Goal: Task Accomplishment & Management: Complete application form

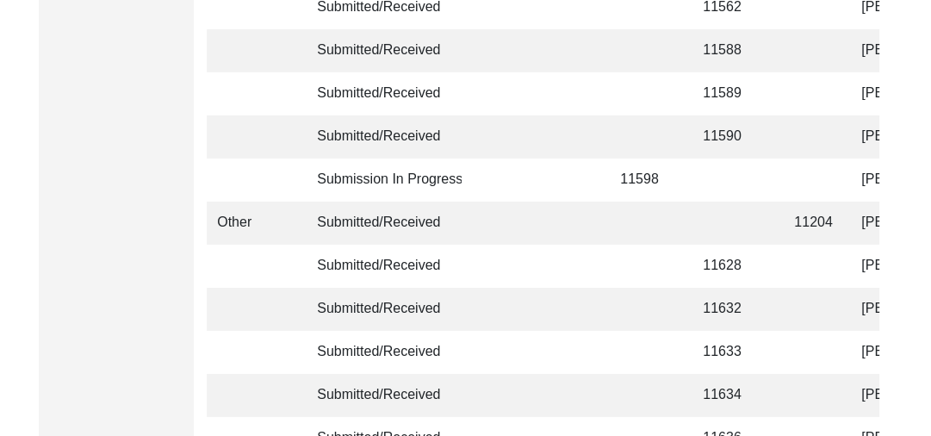
scroll to position [4360, 0]
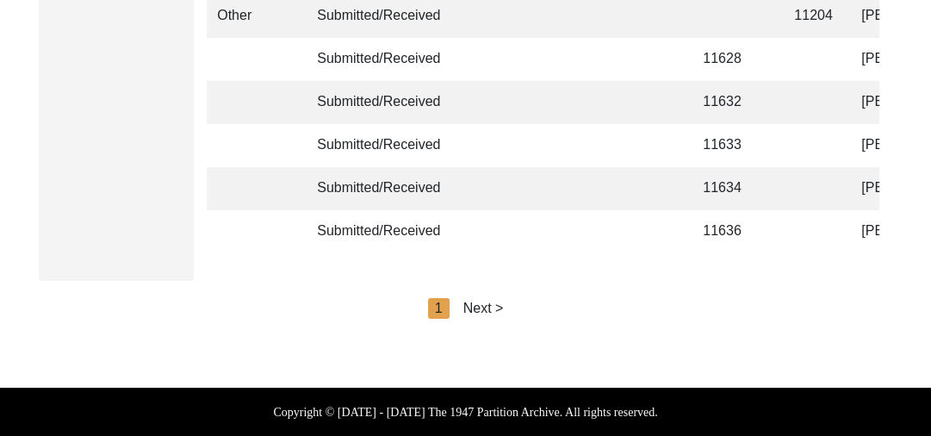
click at [488, 310] on div "Next >" at bounding box center [483, 308] width 40 height 21
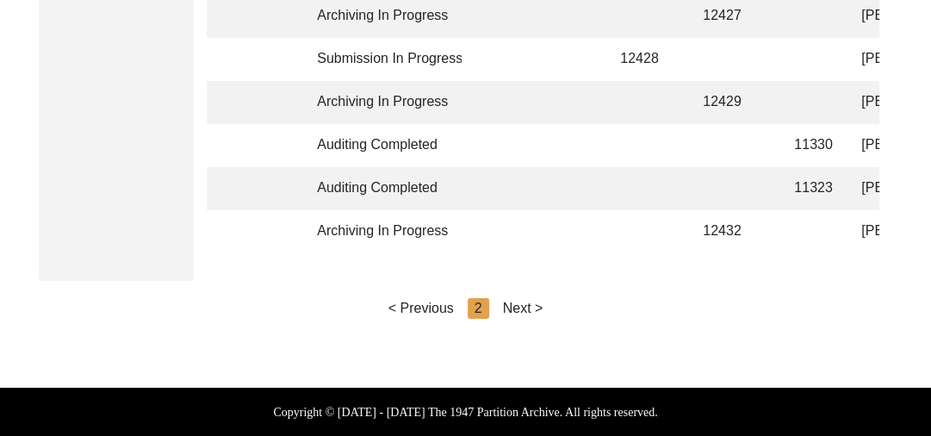
click at [517, 307] on div "Next >" at bounding box center [523, 308] width 40 height 21
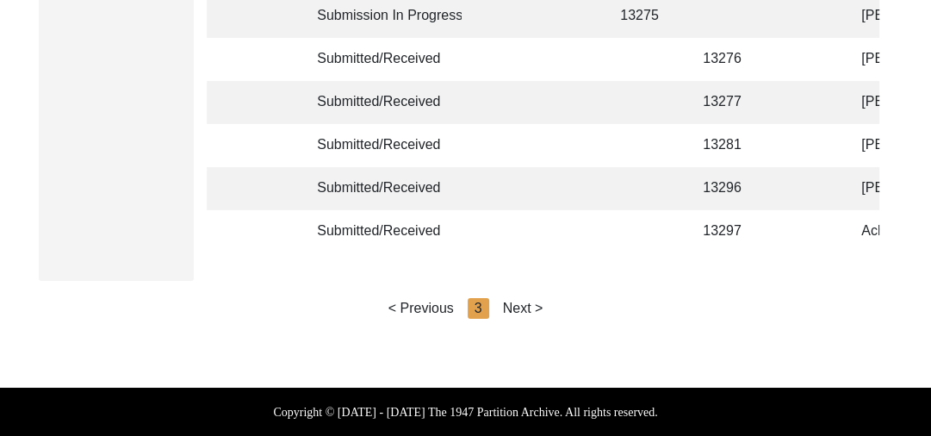
click at [537, 303] on div "Next >" at bounding box center [523, 308] width 40 height 21
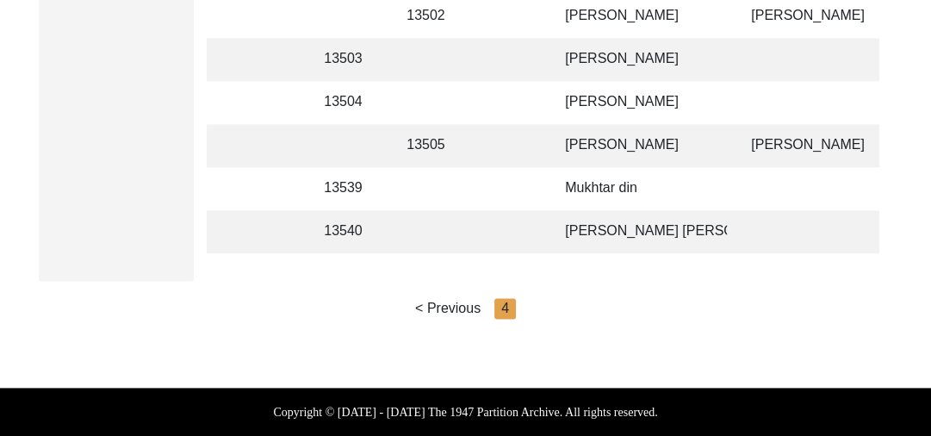
scroll to position [0, 306]
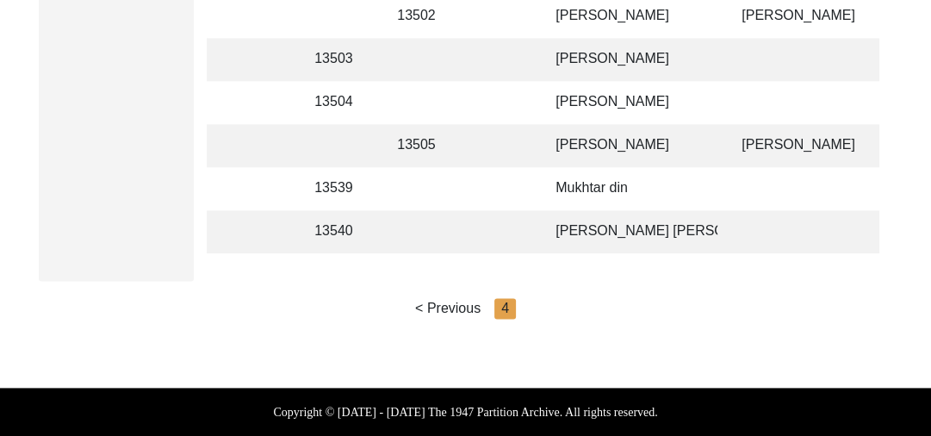
click at [582, 129] on td "[PERSON_NAME]" at bounding box center [631, 145] width 172 height 43
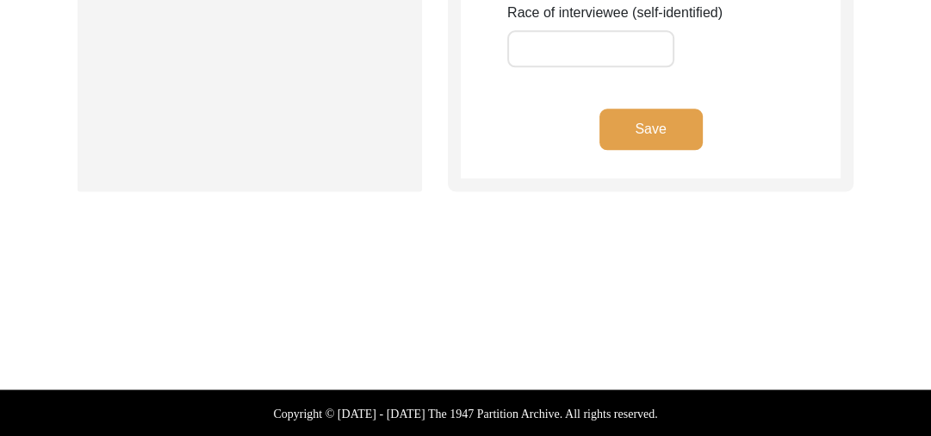
type input "Gurdev"
type input "[PERSON_NAME]"
type input "Na"
type input "[PERSON_NAME]"
type input "[DATE]"
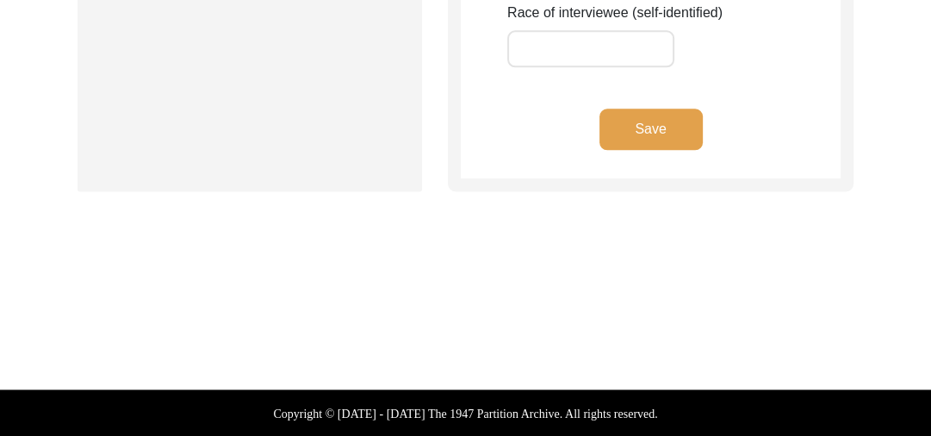
type input "91 years"
type input "[DEMOGRAPHIC_DATA]"
type input "Panjabi"
type input "[DEMOGRAPHIC_DATA]"
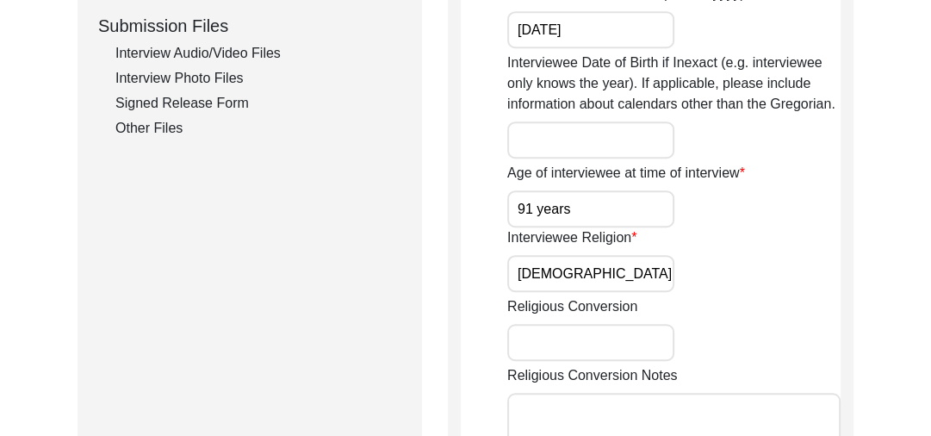
scroll to position [843, 0]
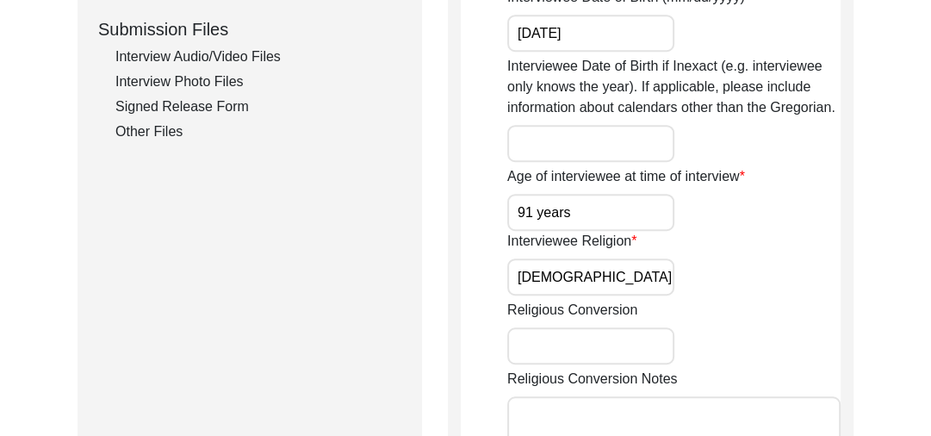
click at [232, 58] on div "Interview Audio/Video Files" at bounding box center [258, 56] width 286 height 21
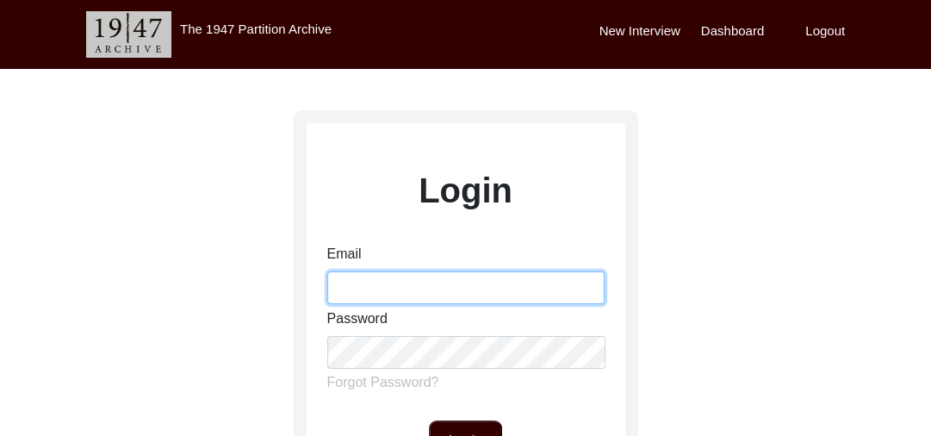
type input "[PERSON_NAME][EMAIL_ADDRESS][PERSON_NAME][DOMAIN_NAME]"
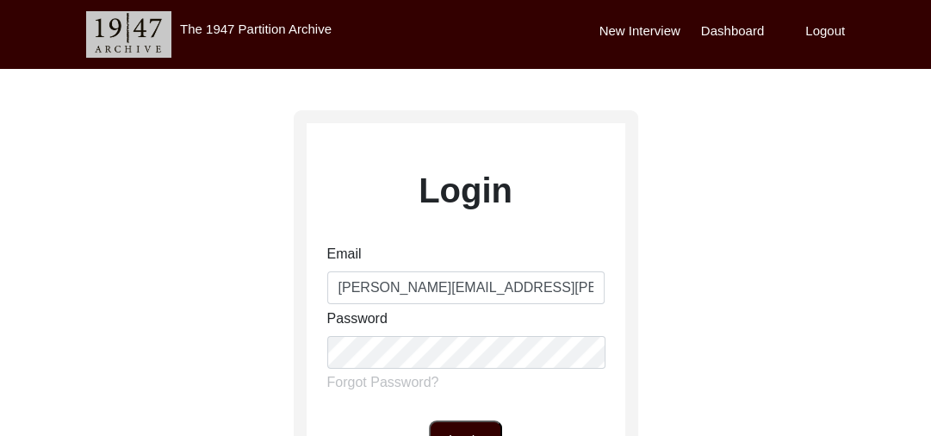
click at [462, 424] on button "Login" at bounding box center [465, 440] width 73 height 41
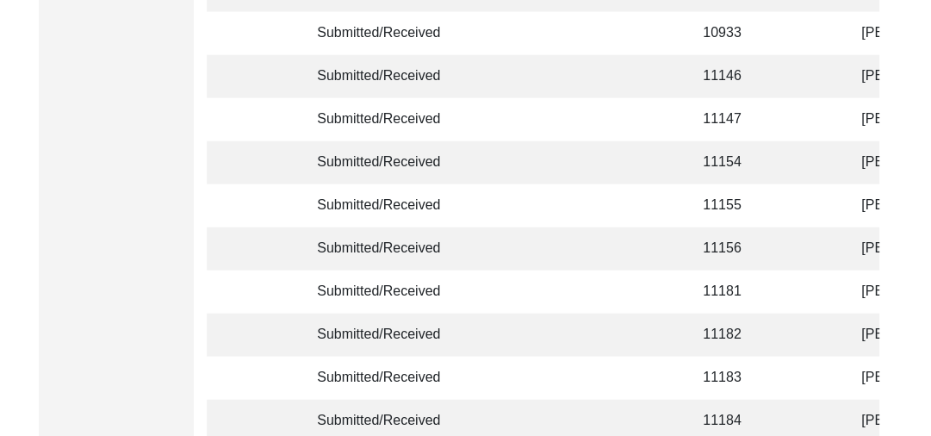
scroll to position [3245, 0]
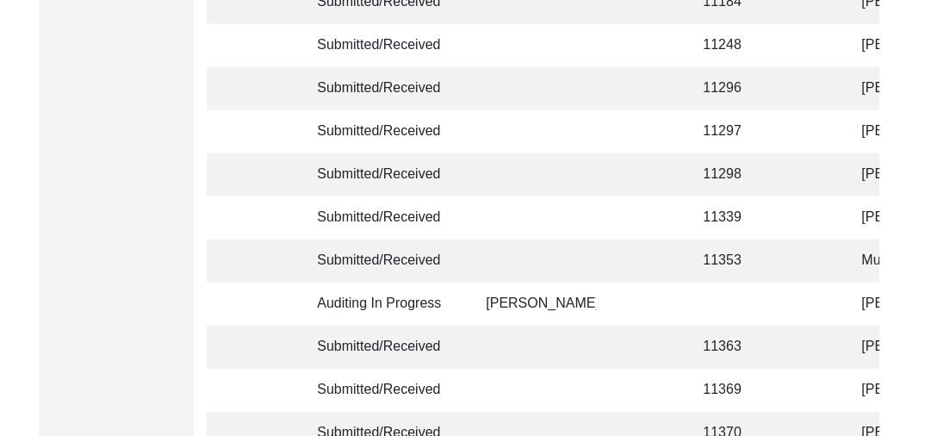
scroll to position [3245, 0]
drag, startPoint x: 930, startPoint y: 307, endPoint x: 906, endPoint y: 144, distance: 165.4
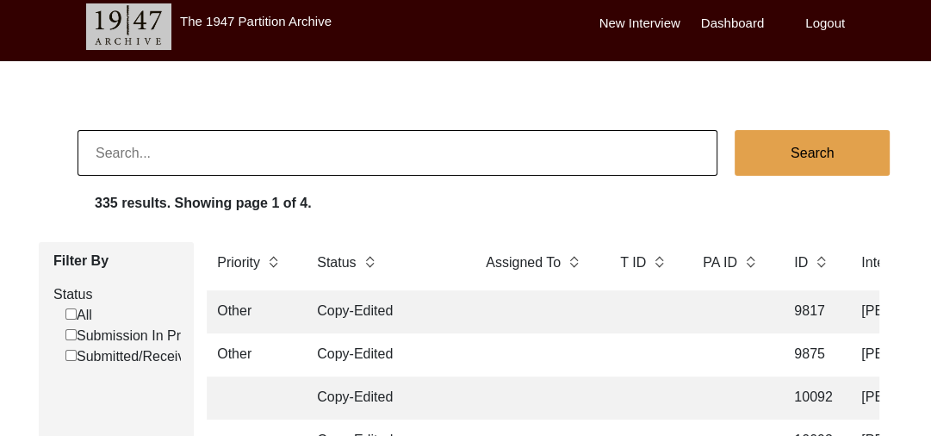
scroll to position [0, 0]
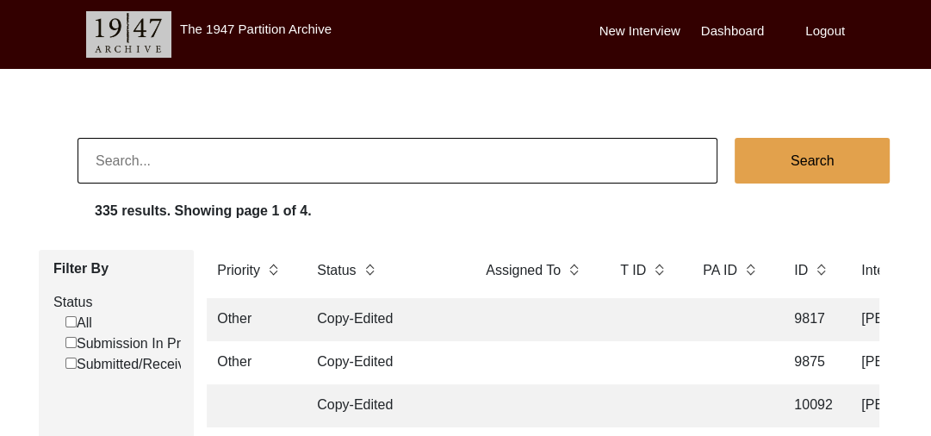
click at [641, 24] on label "New Interview" at bounding box center [639, 32] width 81 height 20
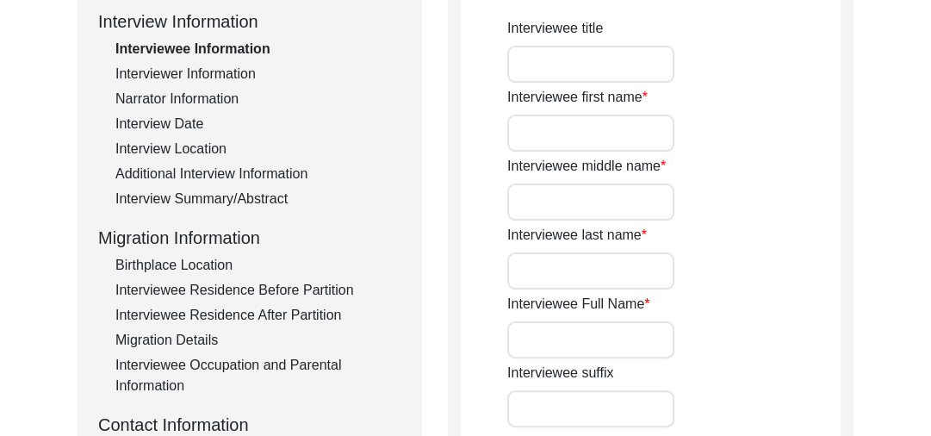
scroll to position [260, 0]
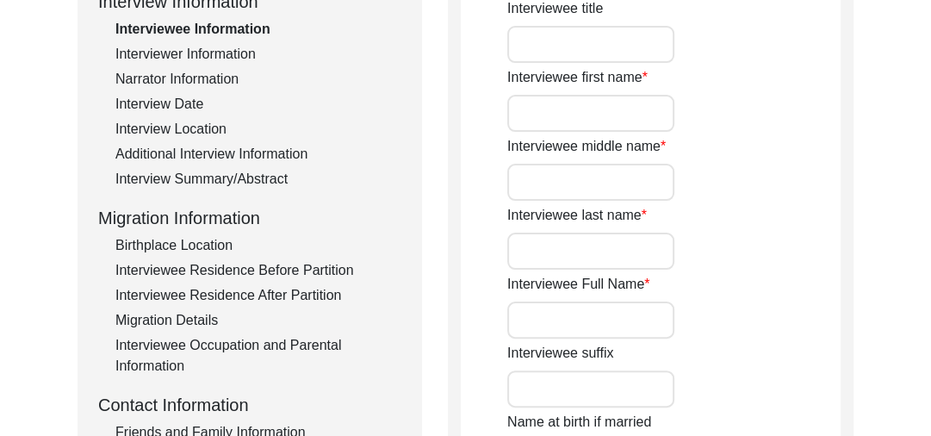
click at [539, 317] on input "Interviewee Full Name" at bounding box center [590, 319] width 167 height 37
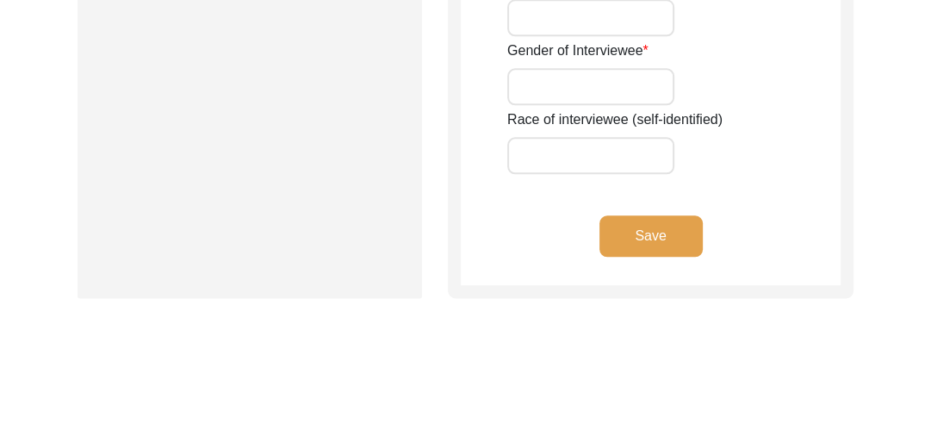
scroll to position [1470, 0]
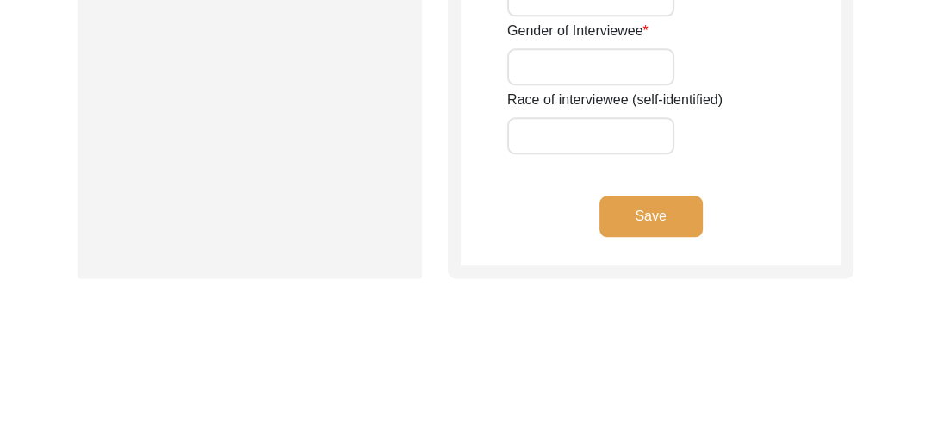
type input "[PERSON_NAME]"
click at [664, 210] on button "Save" at bounding box center [650, 215] width 103 height 41
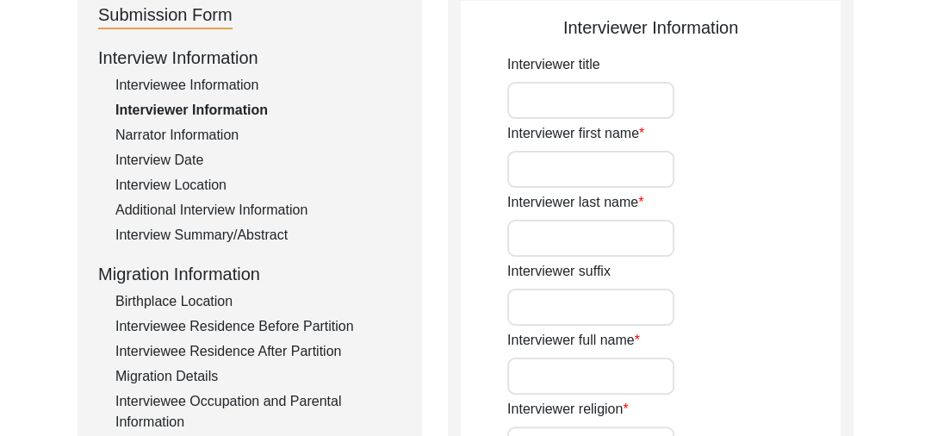
scroll to position [0, 0]
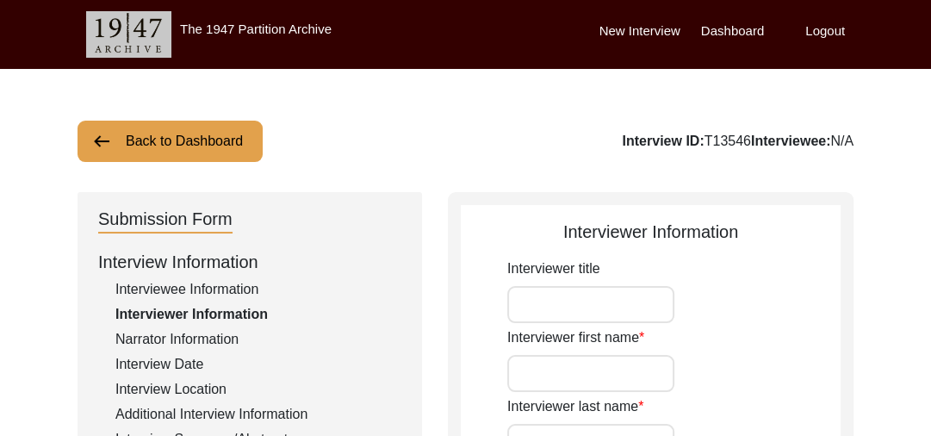
click at [713, 28] on label "Dashboard" at bounding box center [732, 32] width 63 height 20
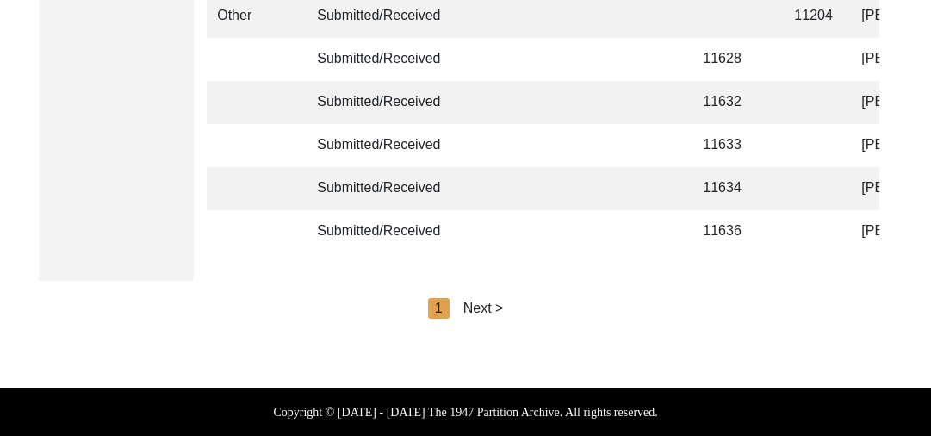
scroll to position [4360, 0]
click at [496, 307] on div "Next >" at bounding box center [483, 308] width 40 height 21
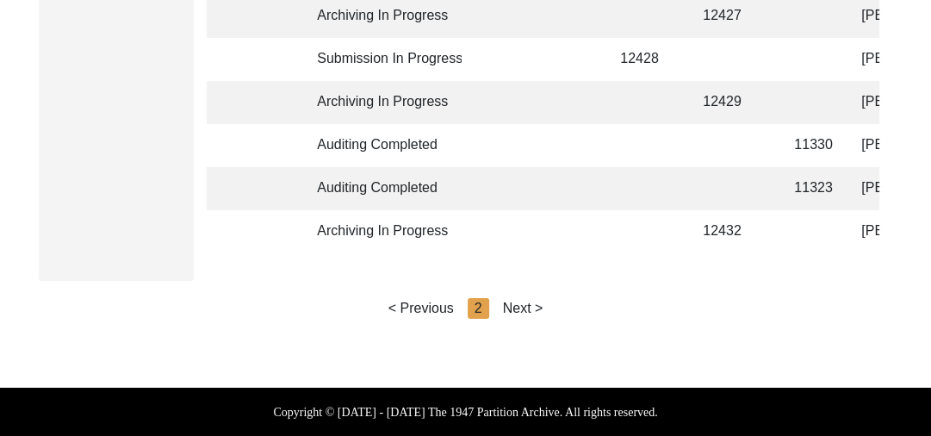
click at [532, 307] on div "Next >" at bounding box center [523, 308] width 40 height 21
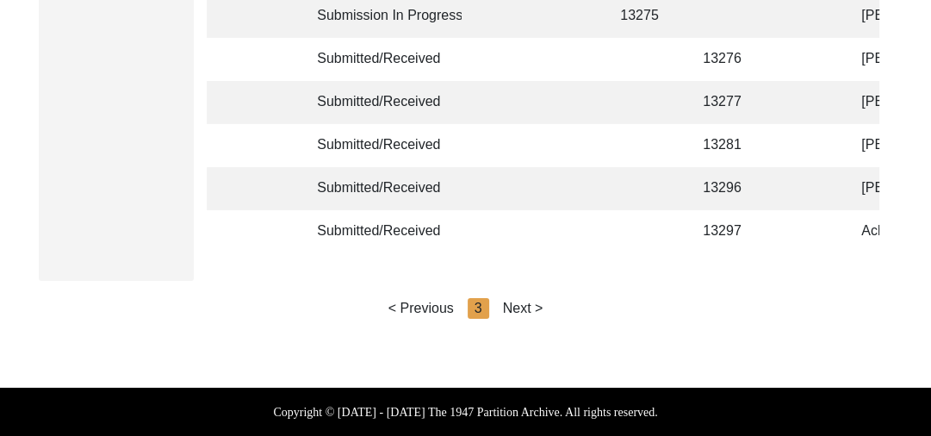
click at [532, 307] on div "Next >" at bounding box center [523, 308] width 40 height 21
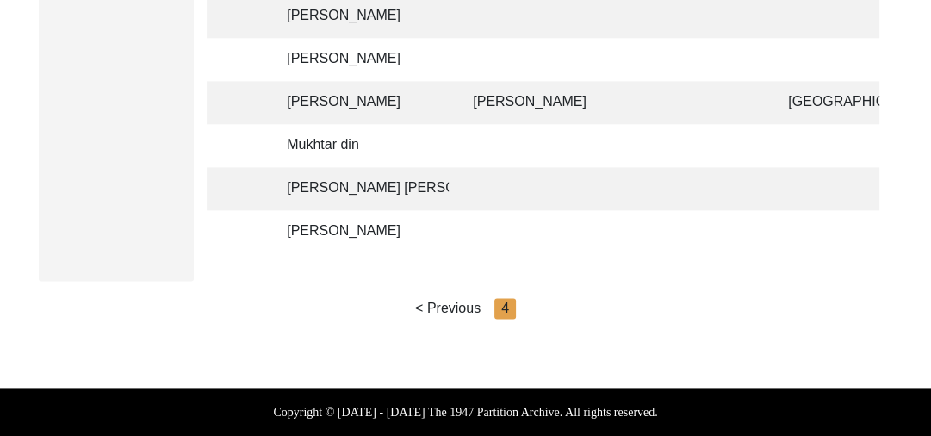
scroll to position [0, 579]
click at [347, 210] on td "[PERSON_NAME]" at bounding box center [358, 231] width 172 height 43
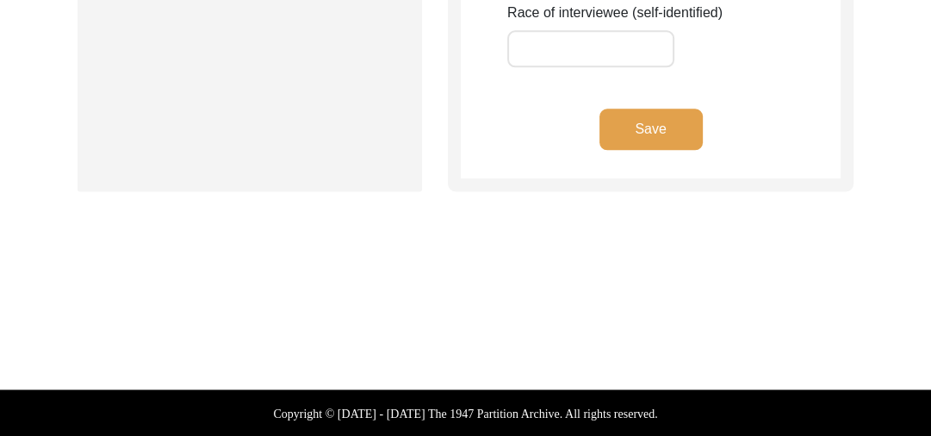
type input "[PERSON_NAME]"
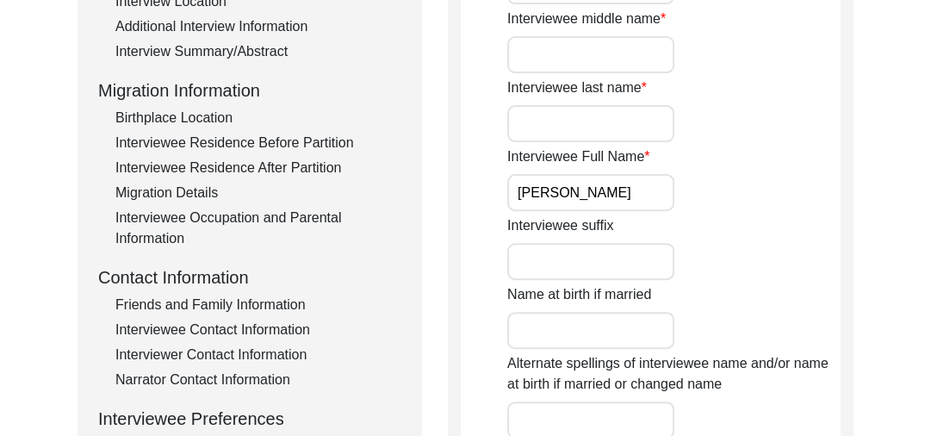
scroll to position [384, 0]
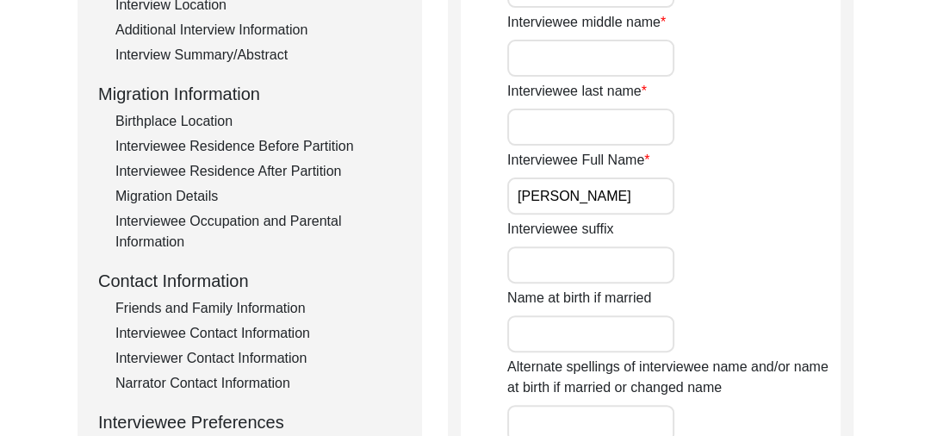
click at [631, 197] on input "[PERSON_NAME]" at bounding box center [590, 195] width 167 height 37
drag, startPoint x: 648, startPoint y: 196, endPoint x: 349, endPoint y: 224, distance: 300.1
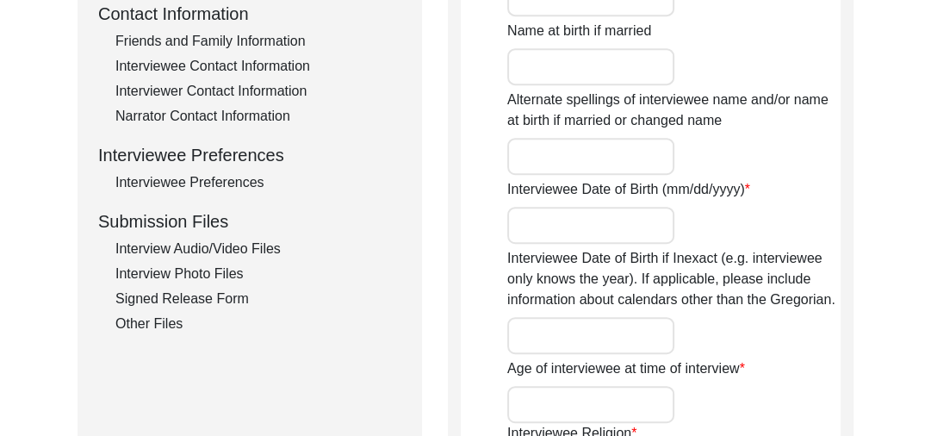
scroll to position [648, 0]
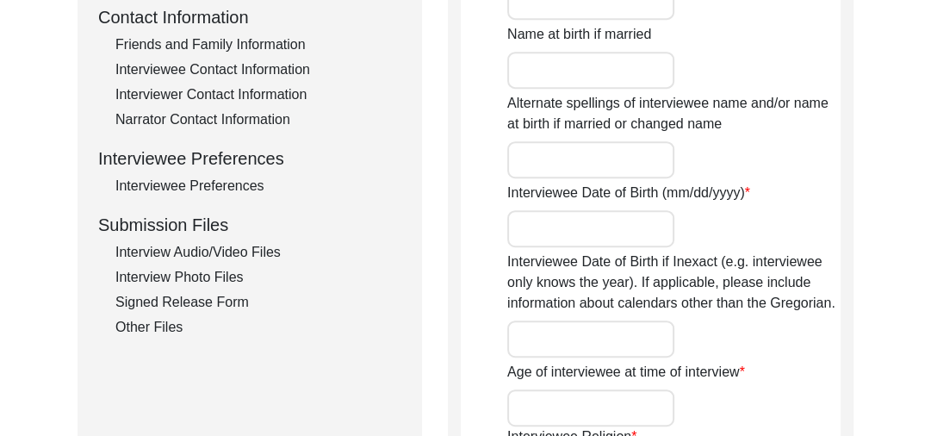
click at [234, 245] on div "Interview Audio/Video Files" at bounding box center [258, 252] width 286 height 21
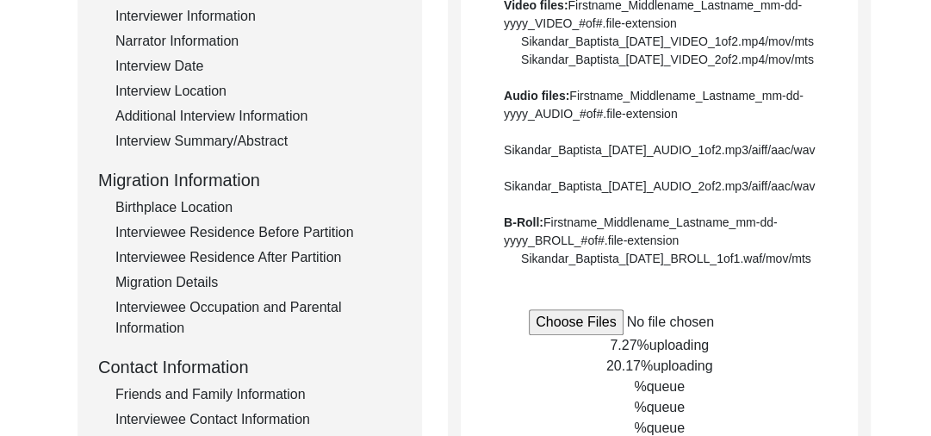
scroll to position [365, 0]
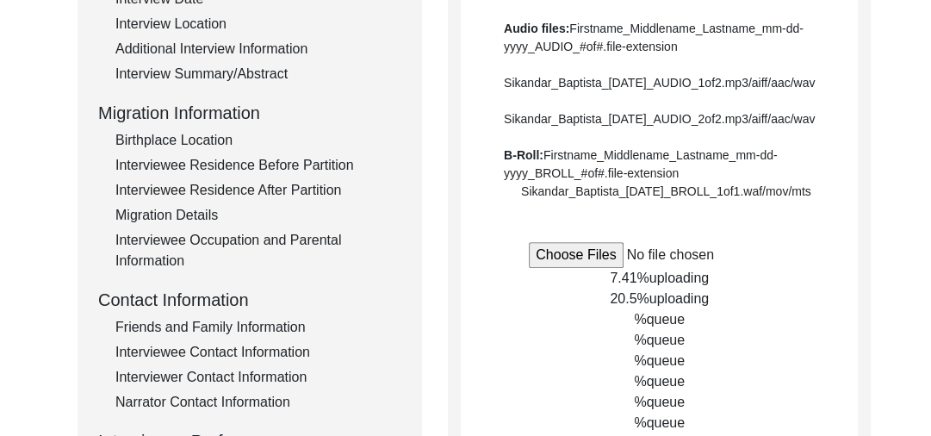
drag, startPoint x: 930, startPoint y: 239, endPoint x: 927, endPoint y: 269, distance: 30.2
click at [927, 269] on div "Back to Dashboard Interview ID: T13546 Interviewee: [PERSON_NAME] Submission Fo…" at bounding box center [465, 233] width 931 height 1059
click at [560, 268] on input "file" at bounding box center [659, 255] width 261 height 26
type input "C:\fakepath\Gurcharan_Kaur_[DATE]_BROLL_1of4.mp4"
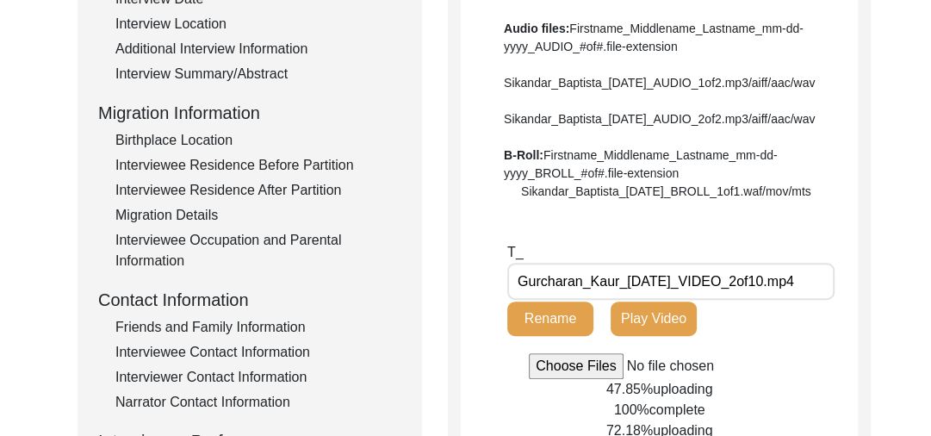
click at [905, 166] on div "Back to Dashboard Interview ID: T13546 Interviewee: [PERSON_NAME] Submission Fo…" at bounding box center [465, 257] width 931 height 1106
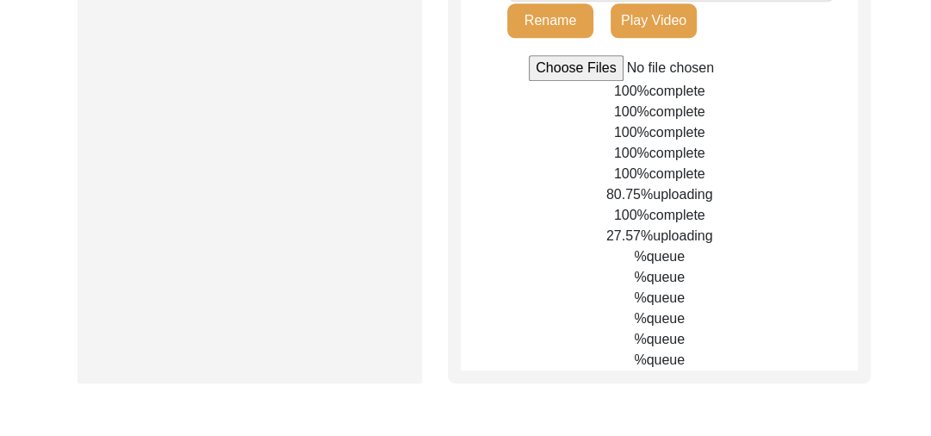
scroll to position [1222, 0]
